Goal: Information Seeking & Learning: Learn about a topic

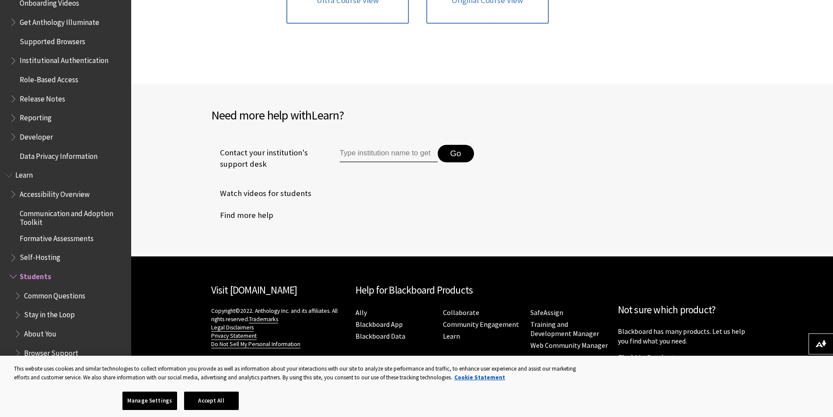
scroll to position [582, 0]
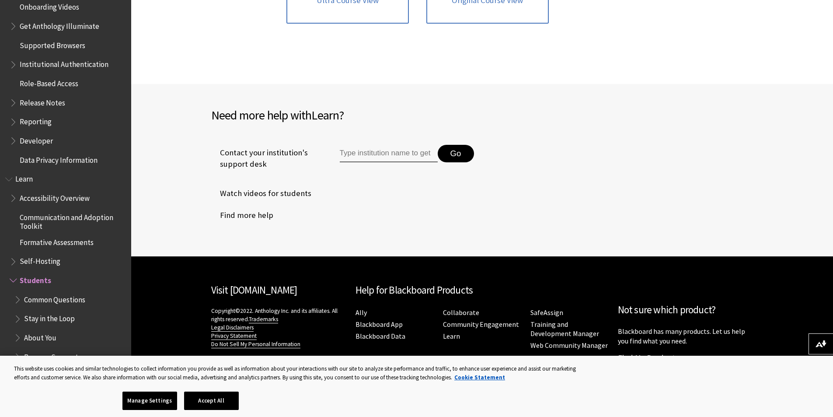
click at [33, 281] on span "Students" at bounding box center [35, 279] width 31 height 12
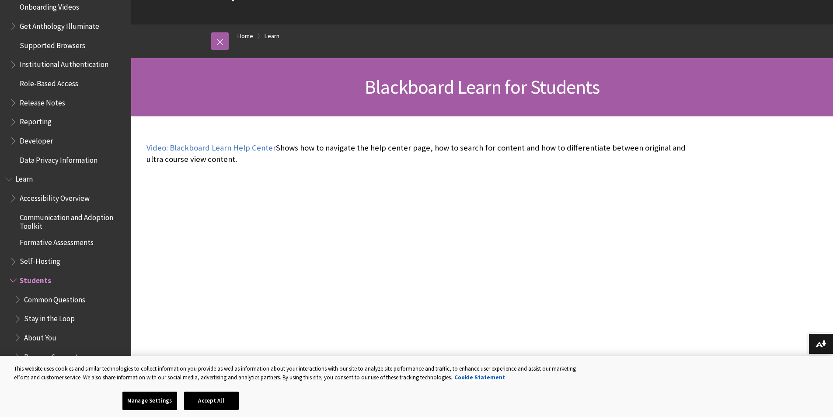
scroll to position [0, 0]
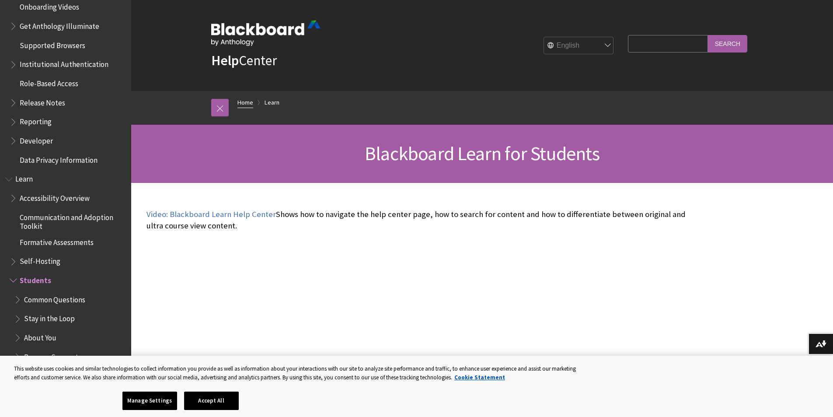
click at [239, 103] on link "Home" at bounding box center [245, 102] width 16 height 11
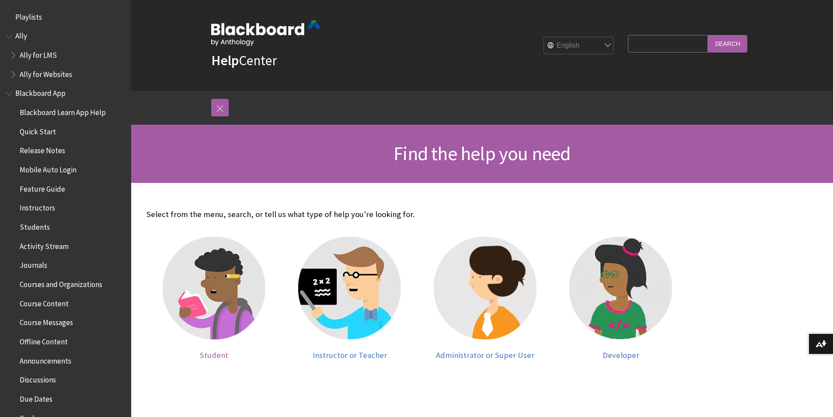
click at [197, 259] on img at bounding box center [214, 287] width 103 height 103
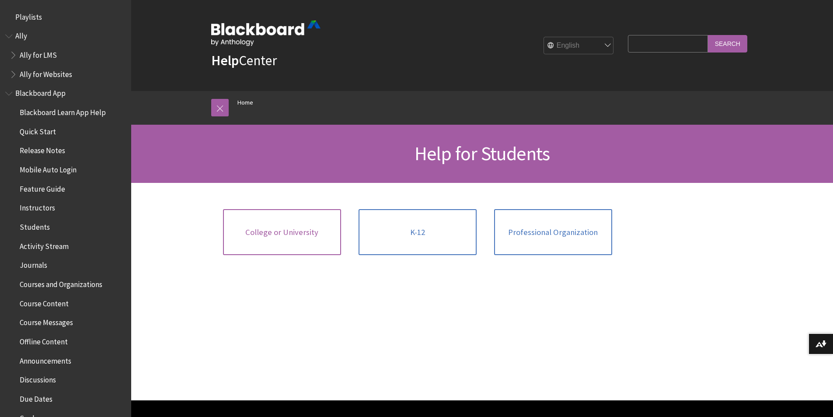
click at [286, 237] on link "College or University" at bounding box center [282, 232] width 118 height 46
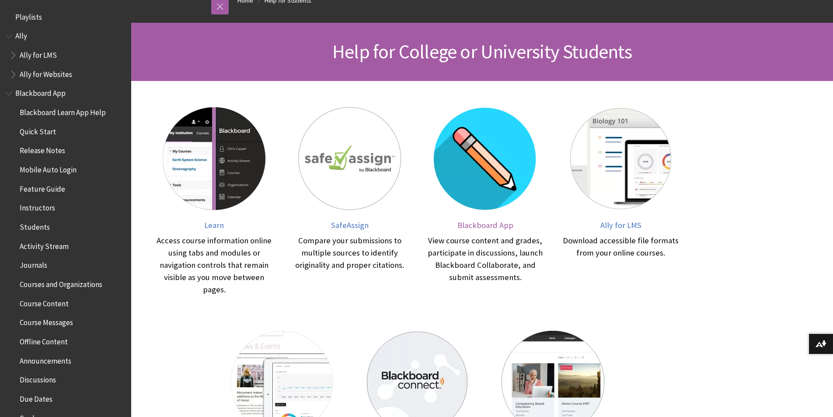
scroll to position [204, 0]
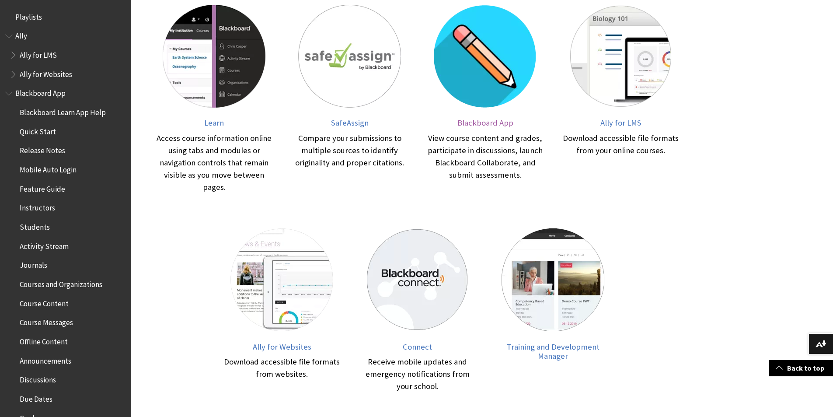
click at [482, 87] on img at bounding box center [485, 56] width 103 height 103
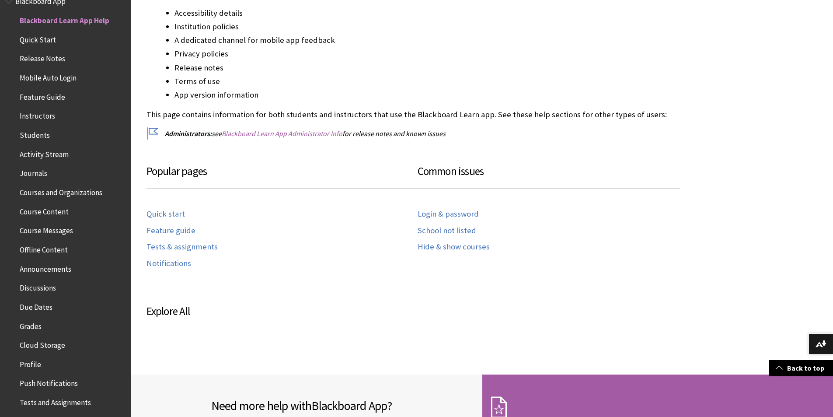
scroll to position [306, 0]
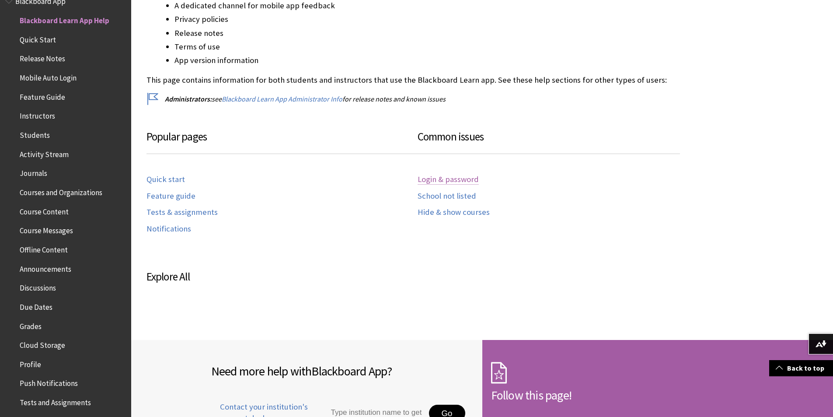
click at [444, 179] on link "Login & password" at bounding box center [447, 179] width 61 height 10
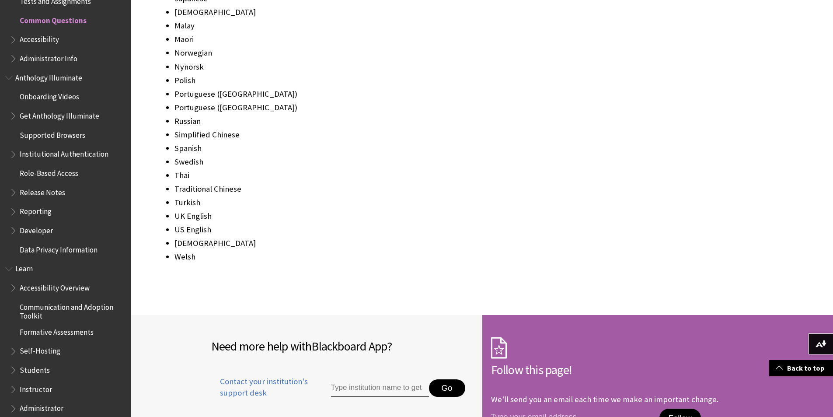
scroll to position [1292, 0]
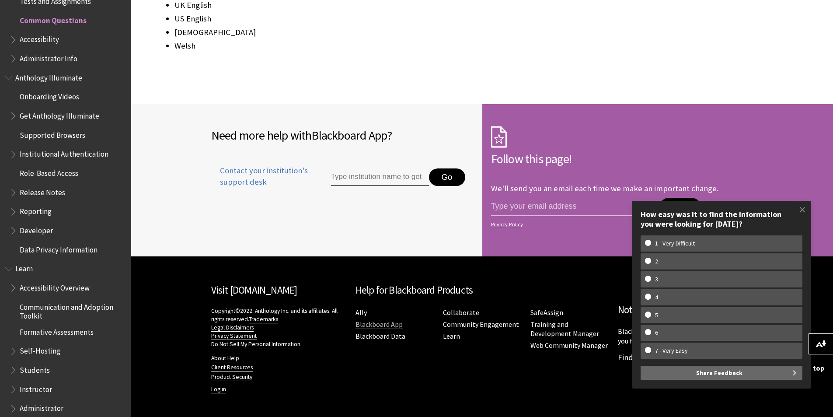
click at [387, 328] on link "Blackboard App" at bounding box center [378, 323] width 47 height 9
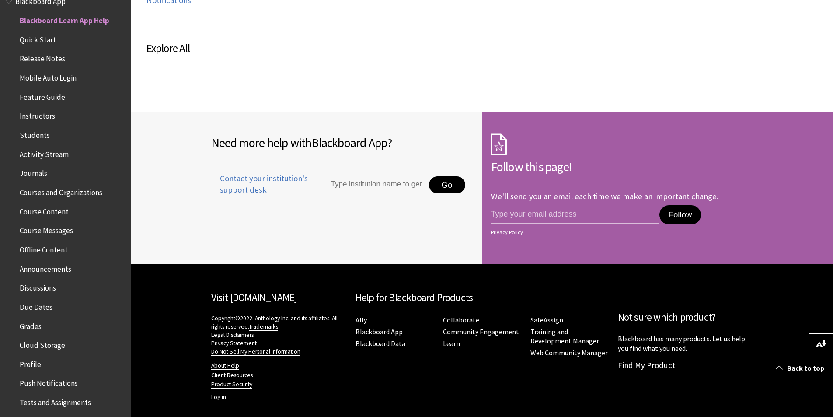
scroll to position [542, 0]
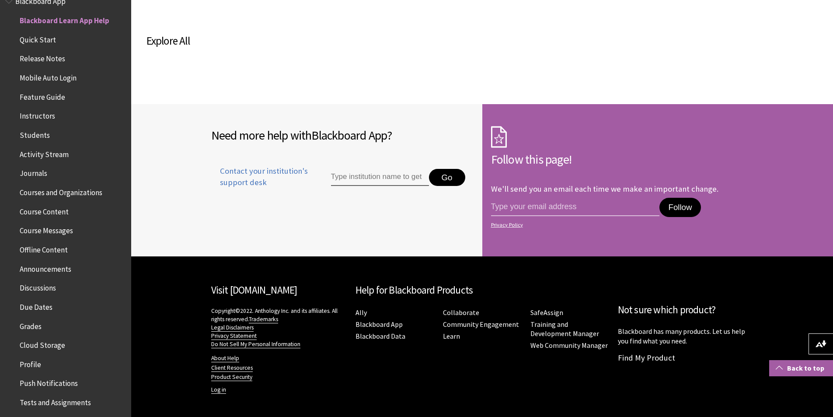
click at [805, 375] on link "Back to top" at bounding box center [801, 368] width 64 height 16
